Goal: Information Seeking & Learning: Obtain resource

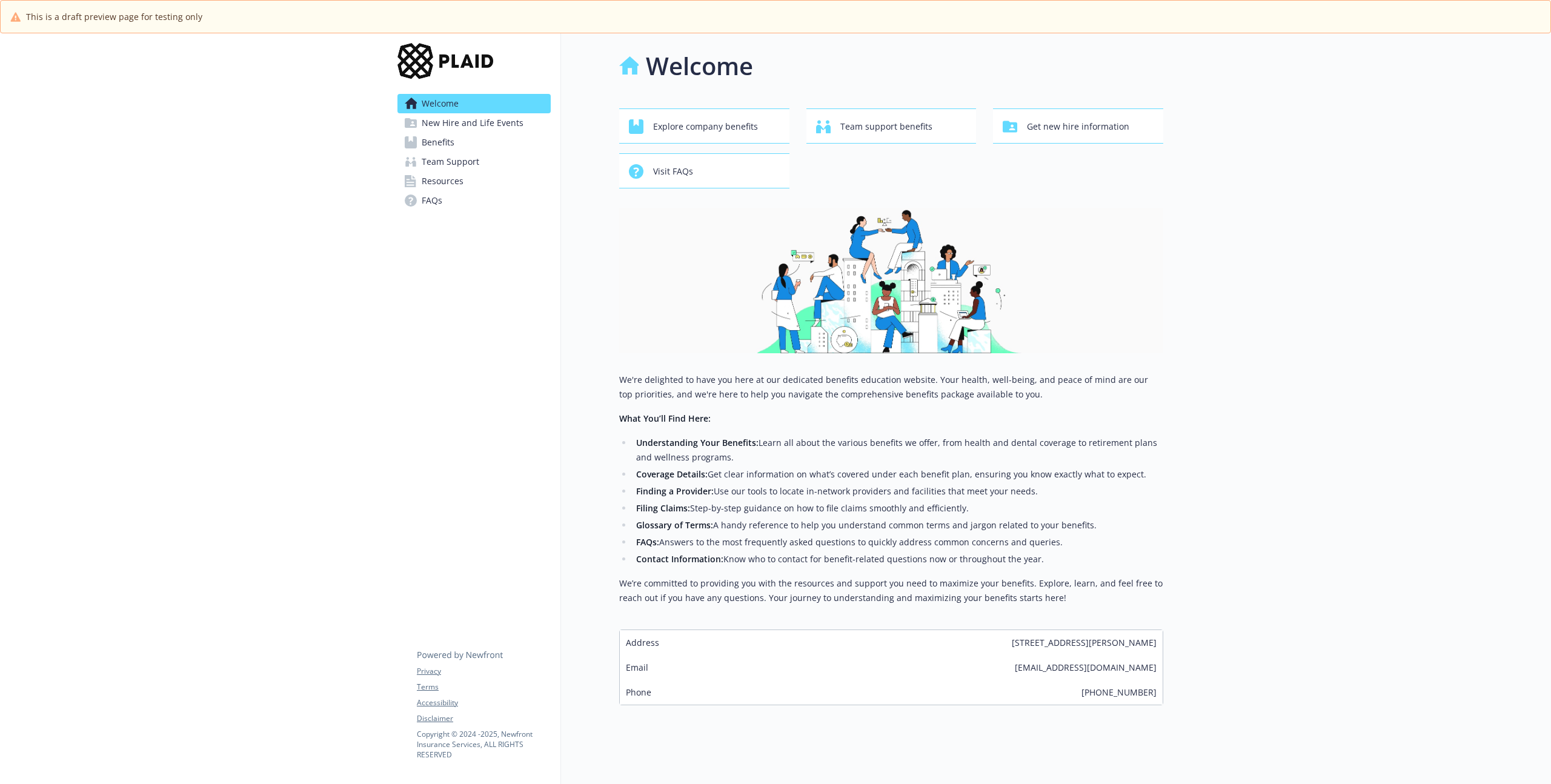
drag, startPoint x: 960, startPoint y: 485, endPoint x: 875, endPoint y: 499, distance: 86.1
click at [959, 486] on li "Finding a Provider: Use our tools to locate in-network providers and facilities…" at bounding box center [898, 492] width 531 height 15
click at [872, 493] on li "Finding a Provider: Use our tools to locate in-network providers and facilities…" at bounding box center [898, 492] width 531 height 15
click at [481, 135] on link "Benefits" at bounding box center [474, 143] width 153 height 20
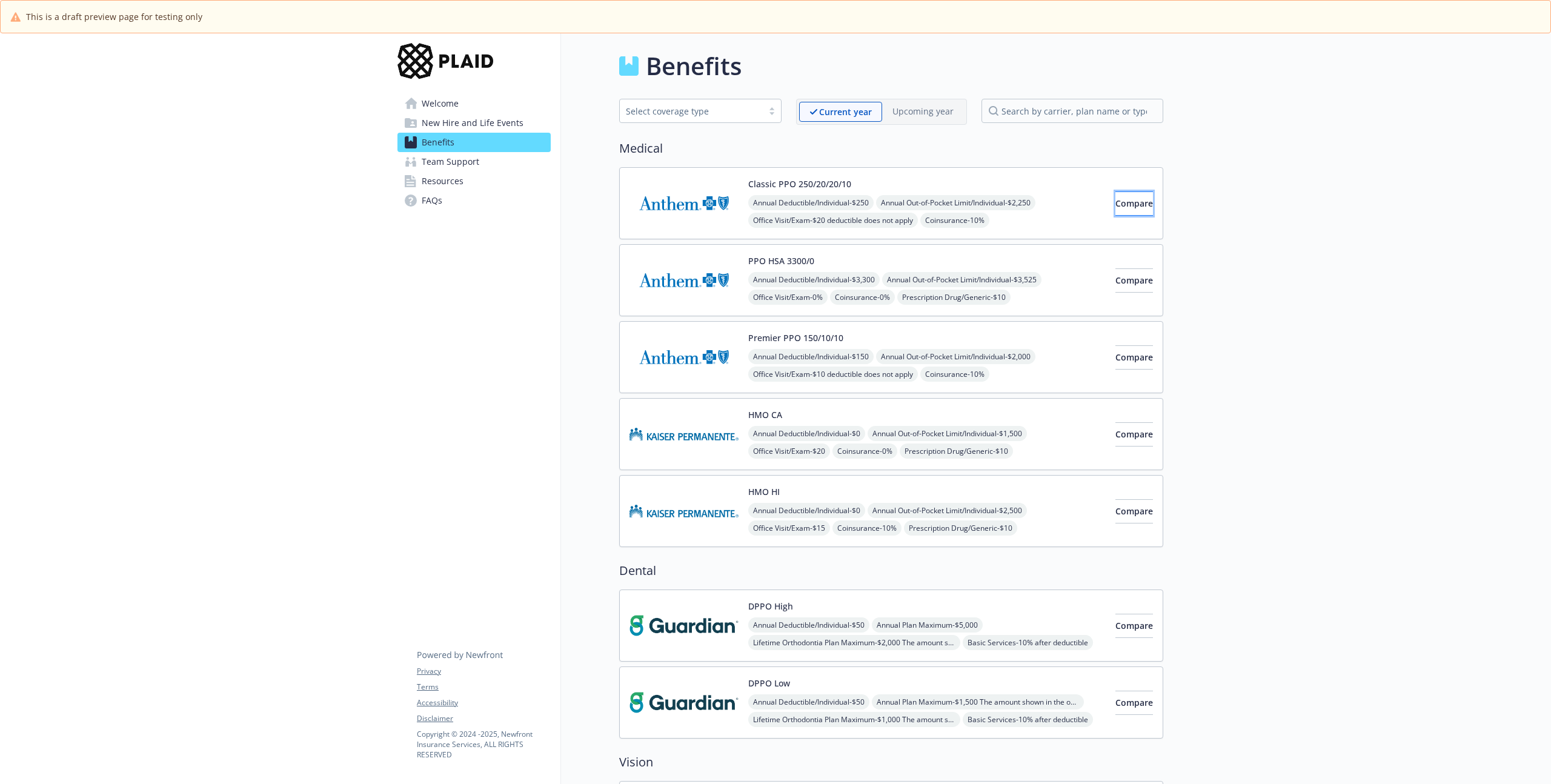
click at [1115, 204] on span "Compare" at bounding box center [1134, 203] width 37 height 12
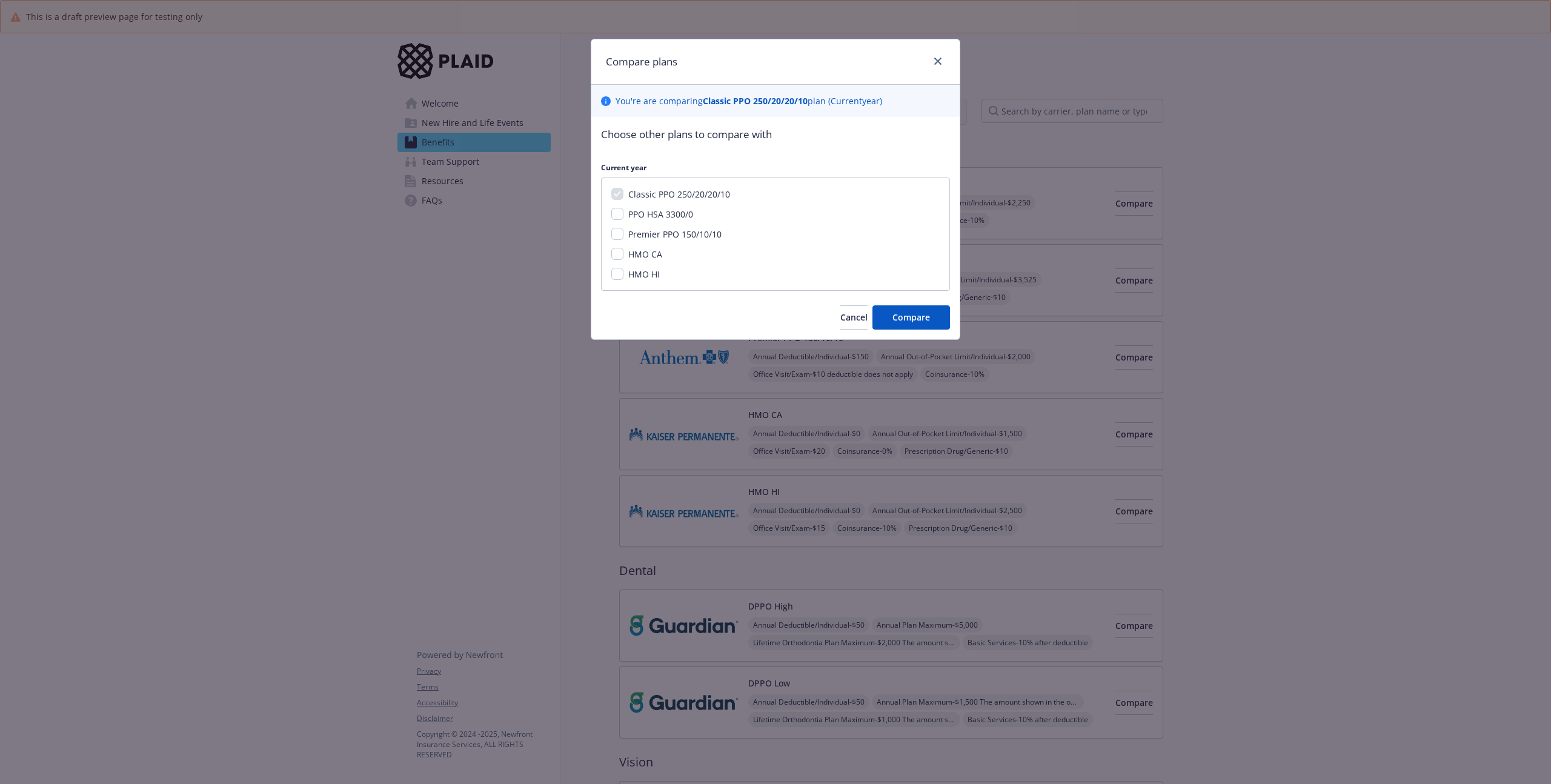
click at [634, 211] on span "PPO HSA 3300/0" at bounding box center [660, 214] width 65 height 12
click at [623, 211] on input "PPO HSA 3300/0" at bounding box center [618, 214] width 12 height 12
checkbox input "true"
click at [631, 232] on span "Premier PPO 150/10/10" at bounding box center [675, 234] width 93 height 12
click at [623, 232] on input "Premier PPO 150/10/10" at bounding box center [618, 234] width 12 height 12
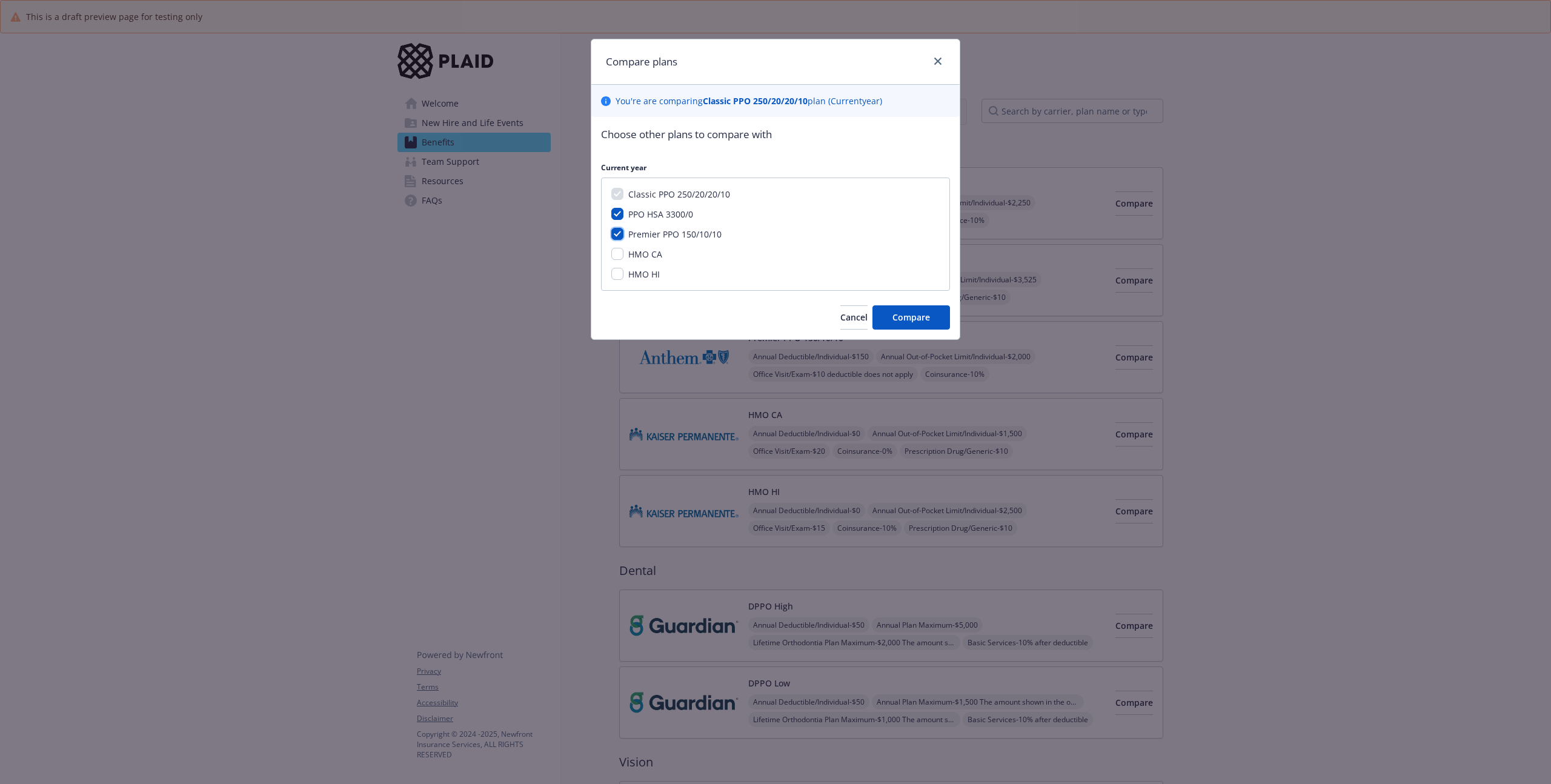
checkbox input "true"
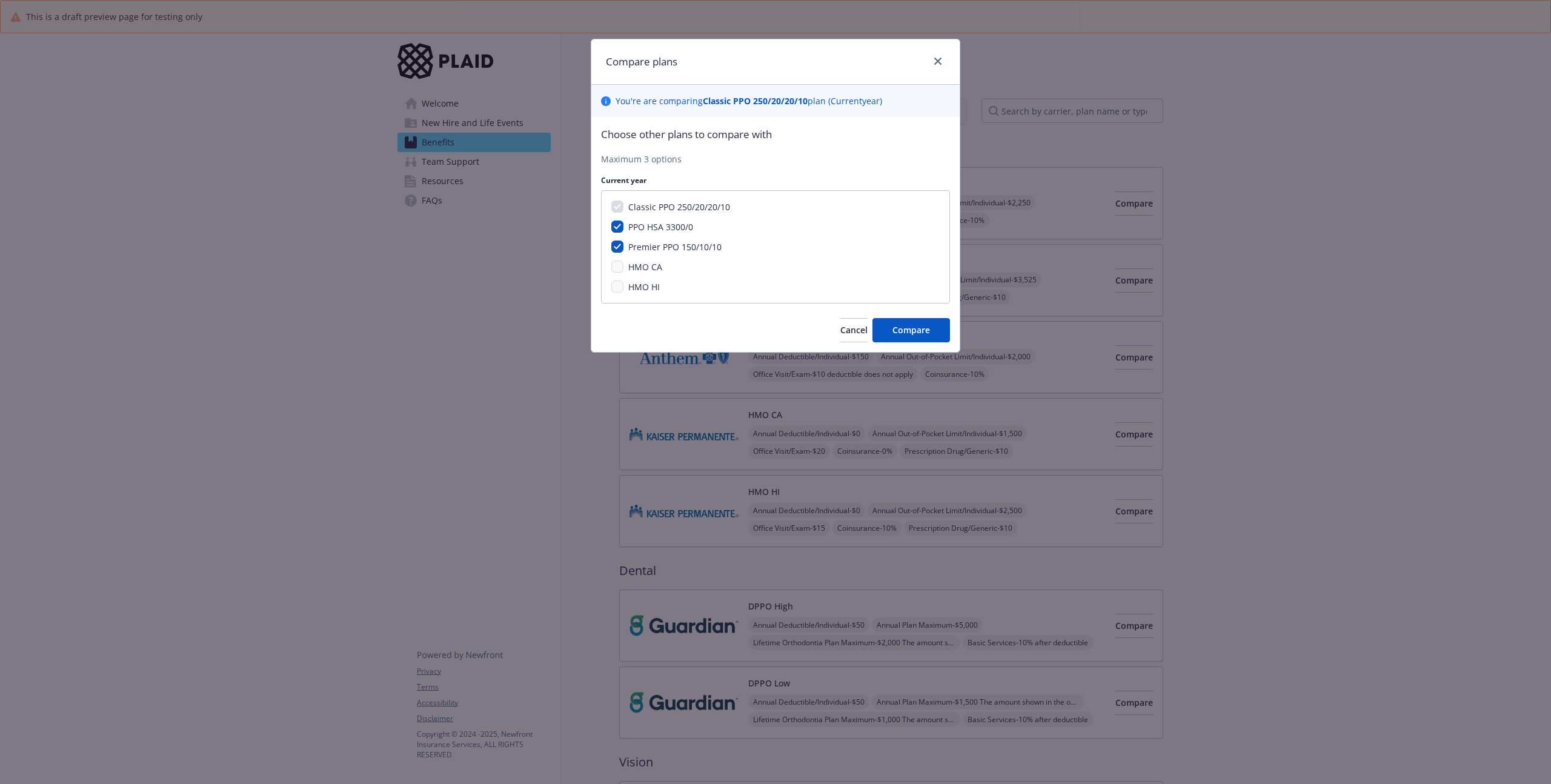
click at [630, 261] on span "HMO CA" at bounding box center [645, 267] width 34 height 12
click at [630, 270] on span "HMO CA" at bounding box center [645, 267] width 34 height 12
click at [913, 333] on span "Compare" at bounding box center [911, 329] width 37 height 12
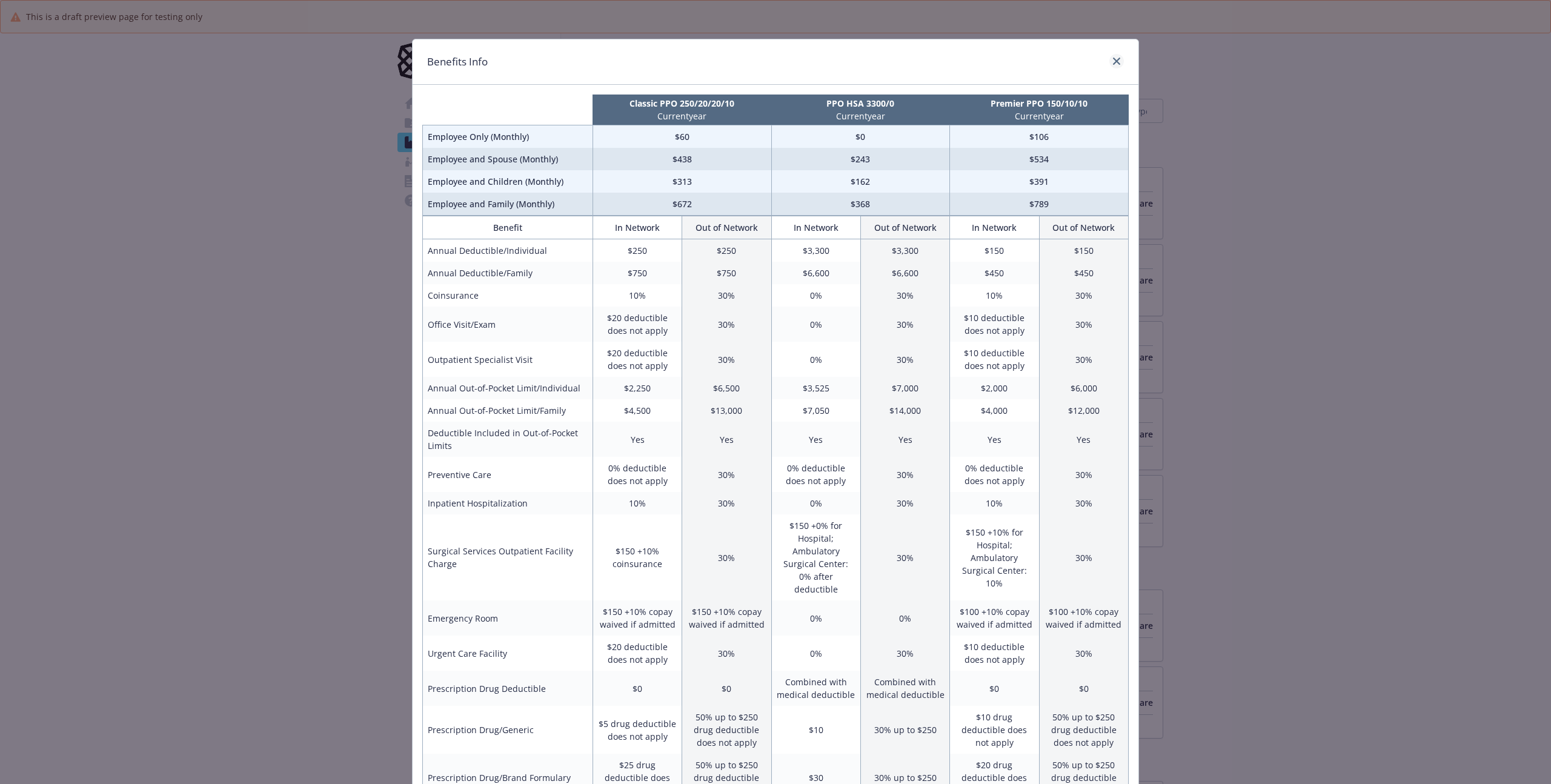
click at [1115, 63] on div "Benefits Info Classic PPO 250/20/20/10 Current year PPO HSA 3300/0 Current year…" at bounding box center [775, 593] width 727 height 1108
click at [1115, 63] on icon "close" at bounding box center [1117, 61] width 7 height 7
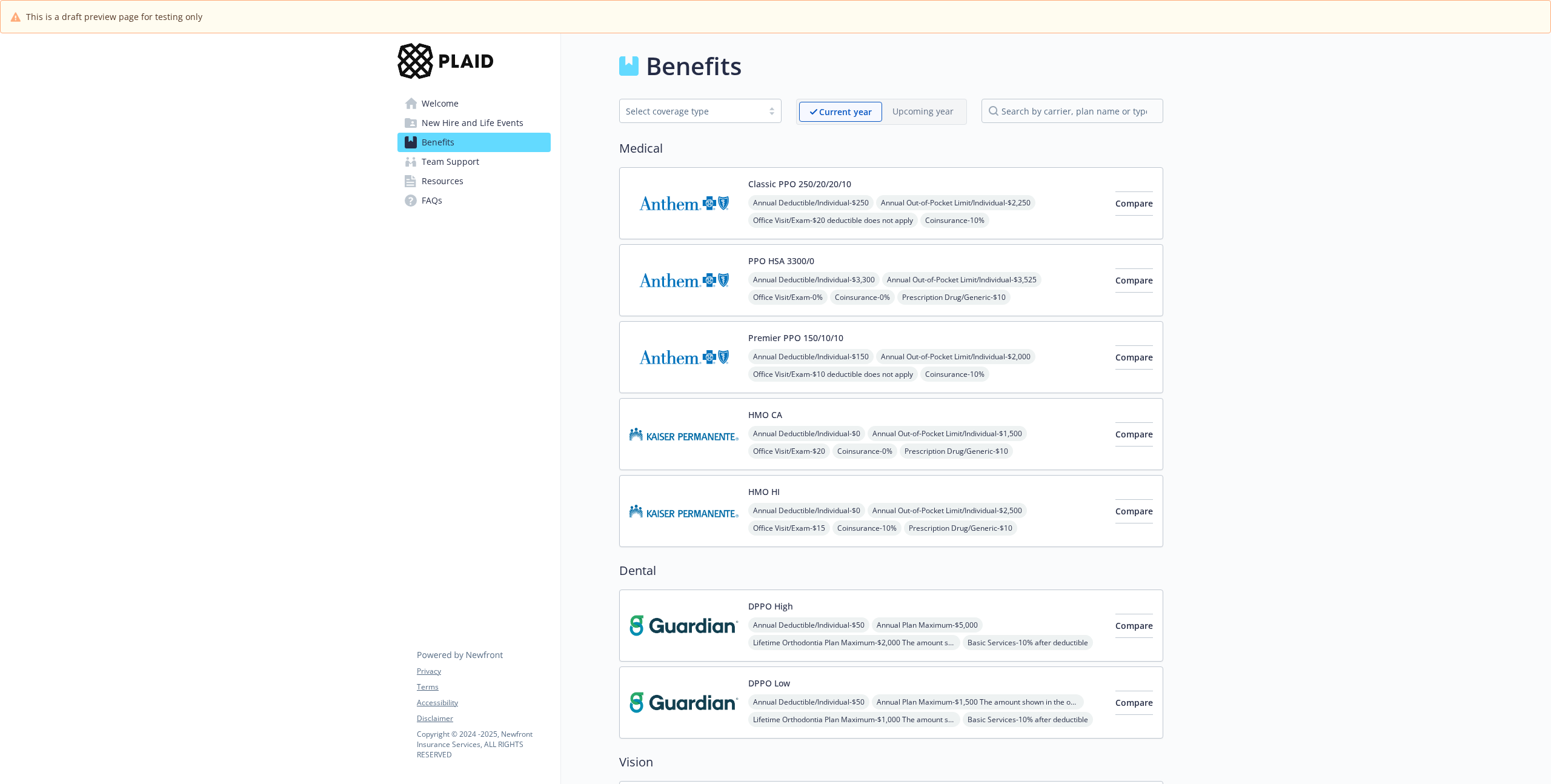
click at [449, 178] on span "Resources" at bounding box center [442, 181] width 42 height 20
click at [452, 162] on span "Team Support" at bounding box center [450, 162] width 58 height 20
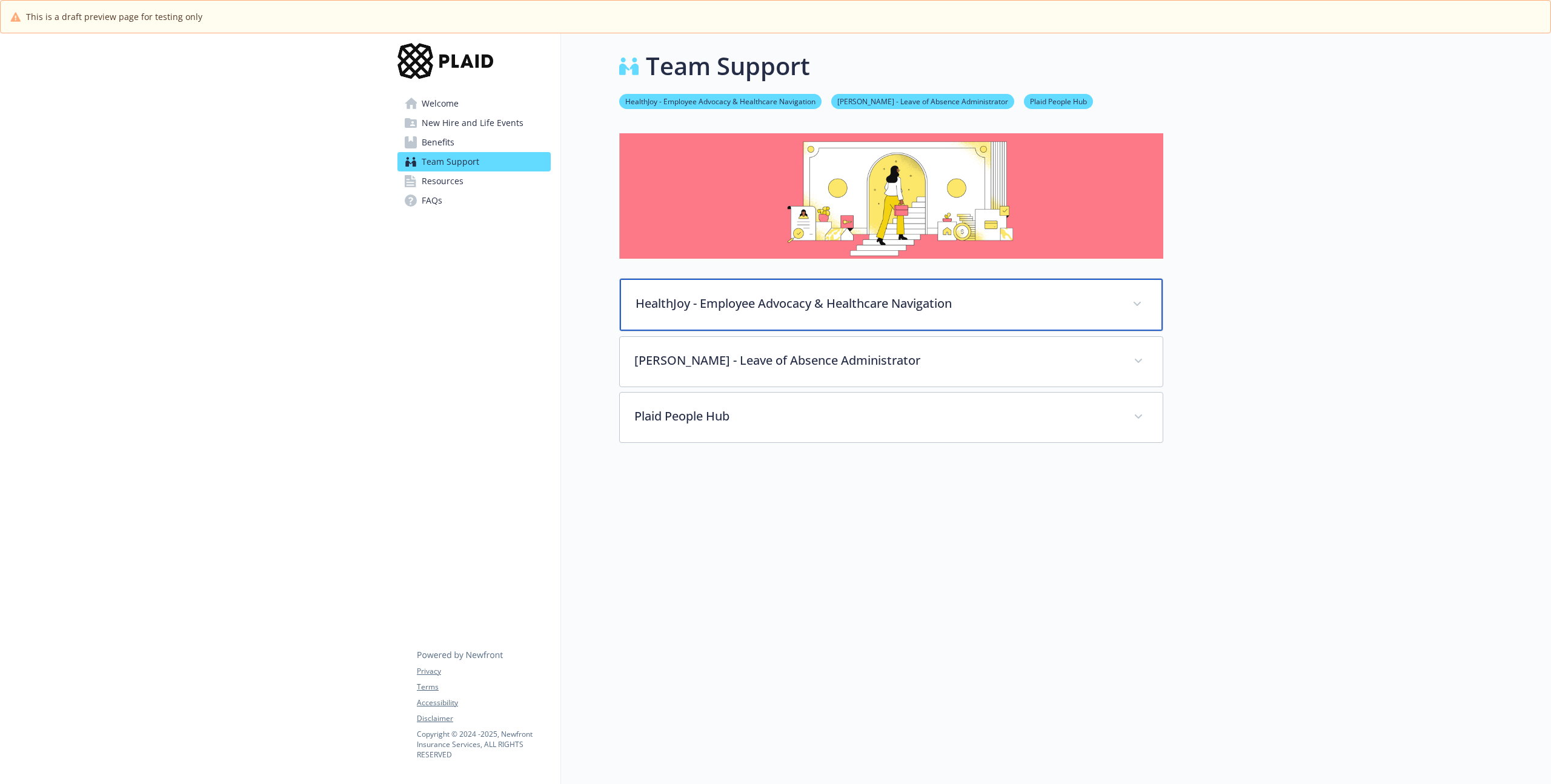
click at [811, 281] on div "HealthJoy - Employee Advocacy & Healthcare Navigation" at bounding box center [890, 304] width 543 height 52
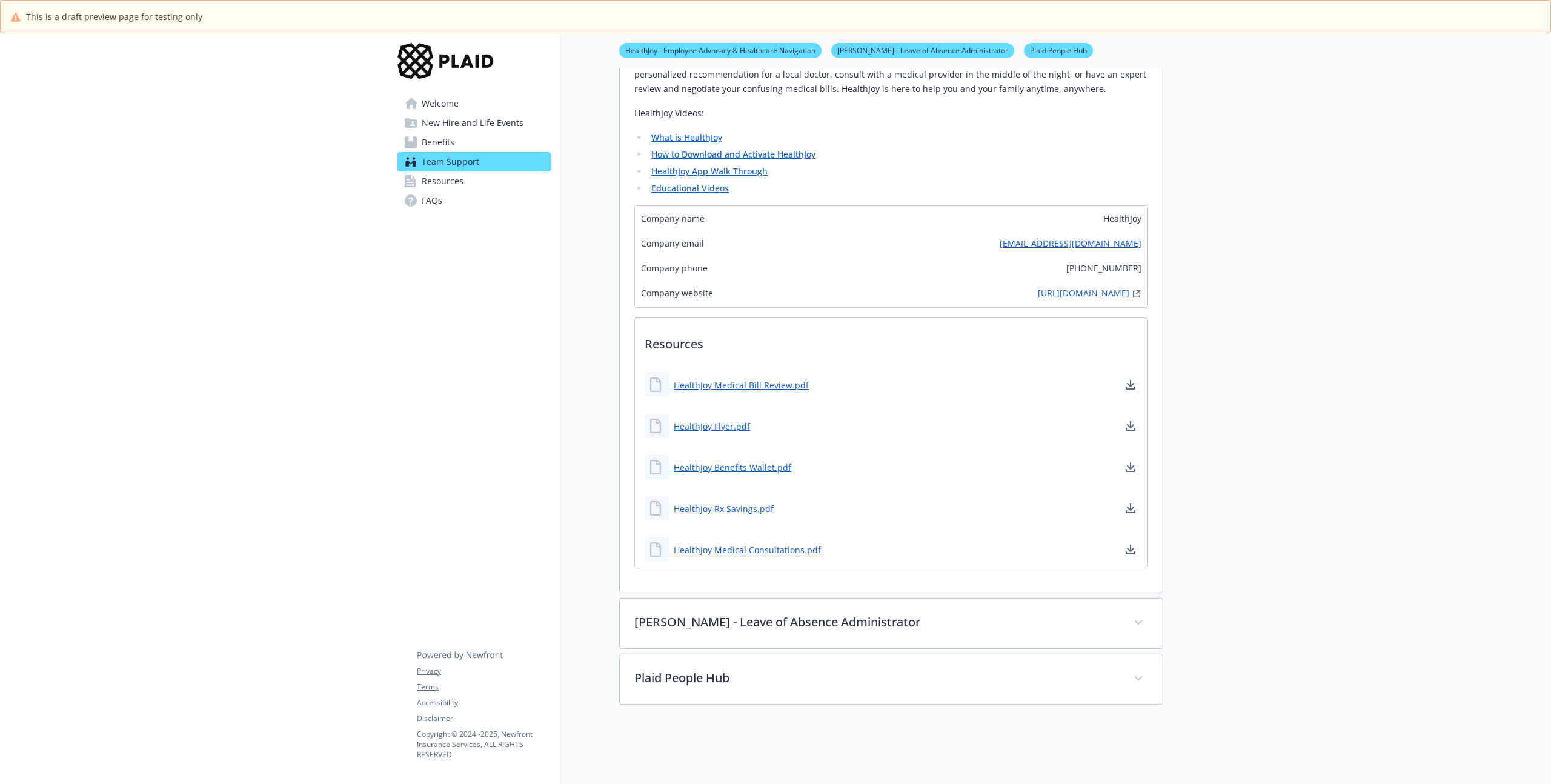
scroll to position [339, 0]
click at [562, 269] on div "Team Support HealthJoy - Employee Advocacy & Healthcare Navigation [PERSON_NAME…" at bounding box center [862, 282] width 602 height 1175
click at [469, 183] on link "Resources" at bounding box center [474, 181] width 153 height 20
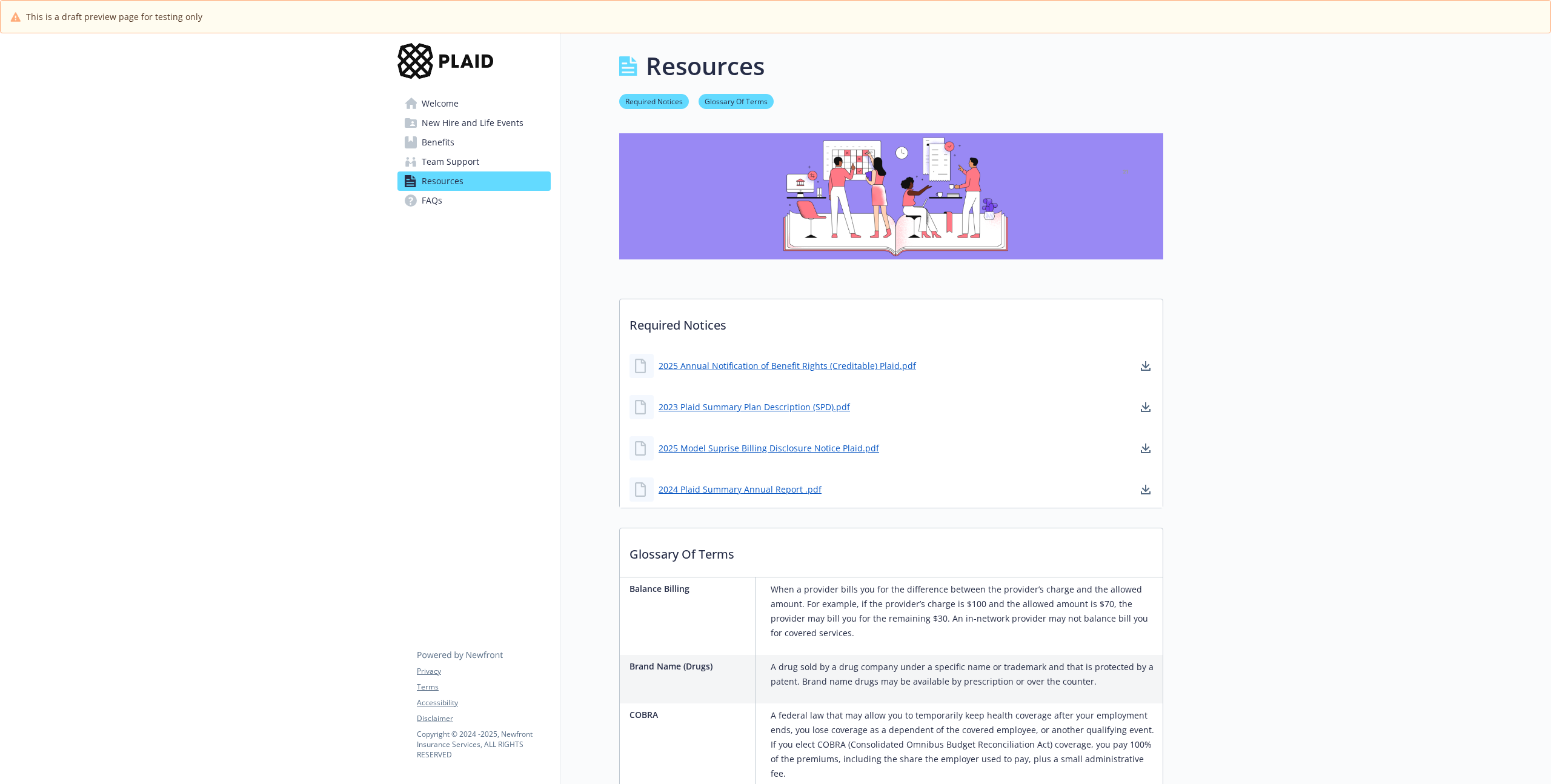
click at [461, 135] on link "Benefits" at bounding box center [474, 143] width 153 height 20
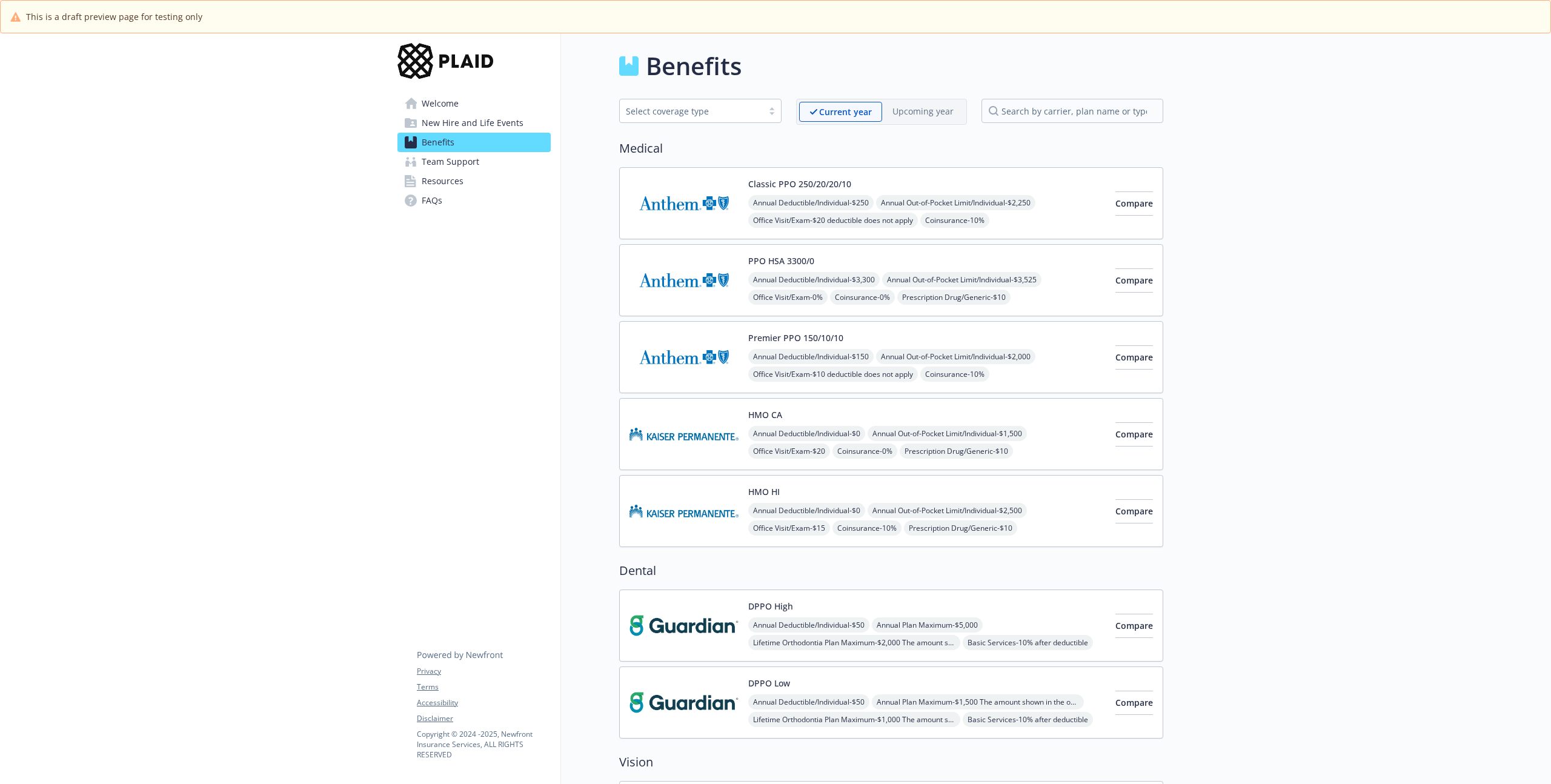
click at [446, 199] on link "FAQs" at bounding box center [474, 201] width 153 height 20
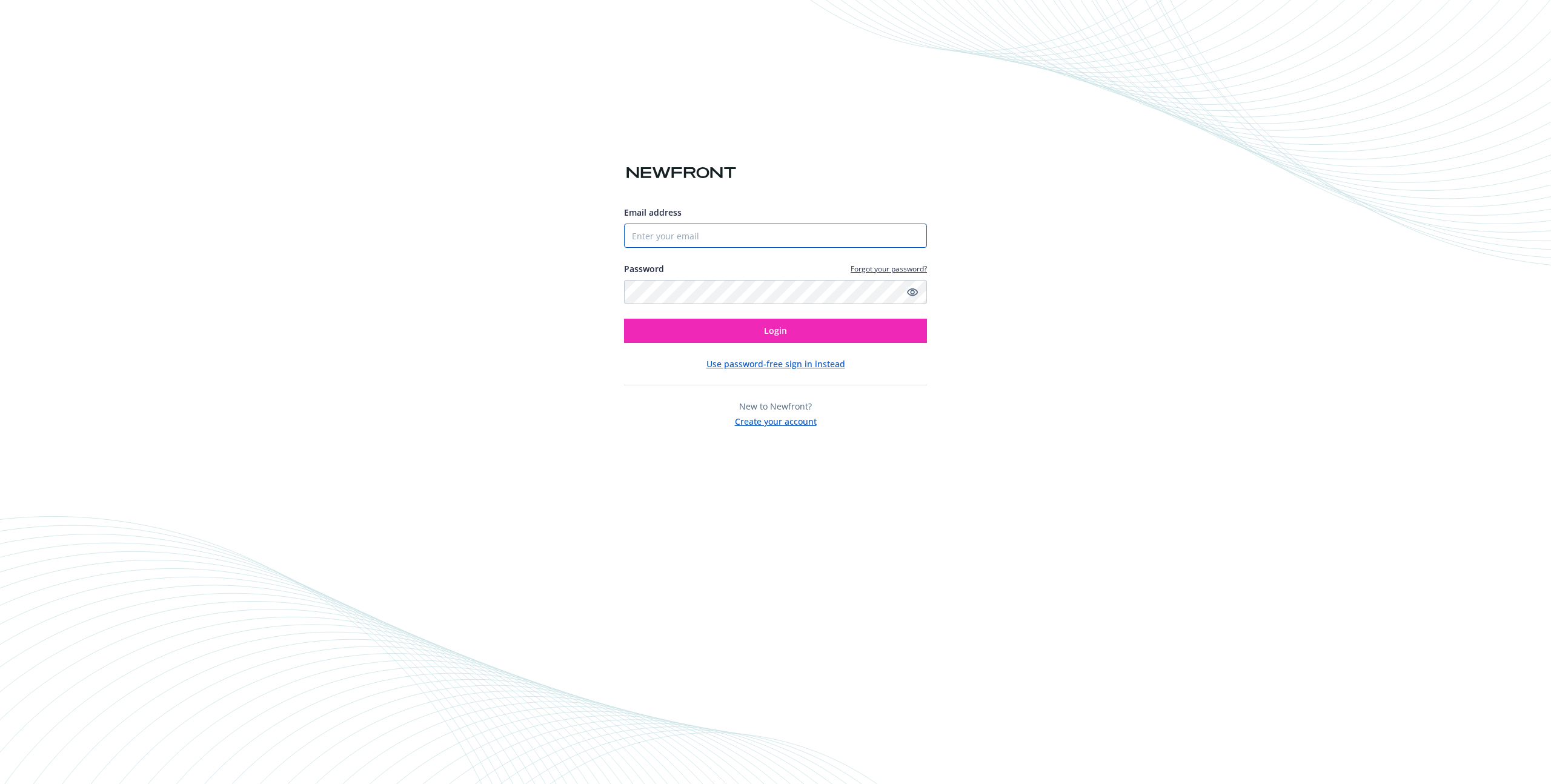
click at [685, 229] on input "Email address" at bounding box center [775, 235] width 303 height 24
type input "kpaik@plaid.com"
click at [624, 319] on button "Login" at bounding box center [775, 331] width 303 height 24
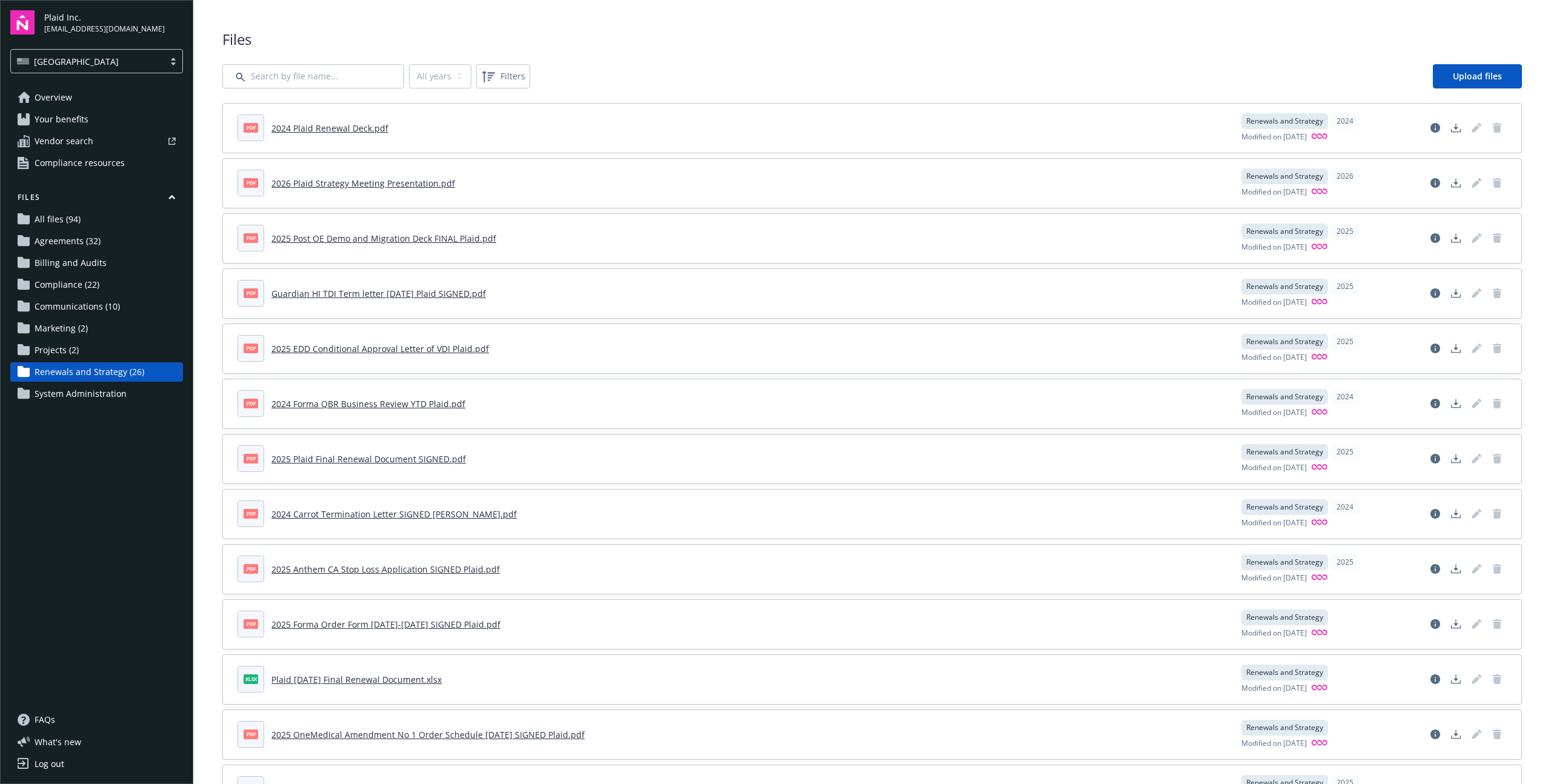
click at [71, 161] on span "Compliance resources" at bounding box center [79, 163] width 90 height 20
